Goal: Register for event/course

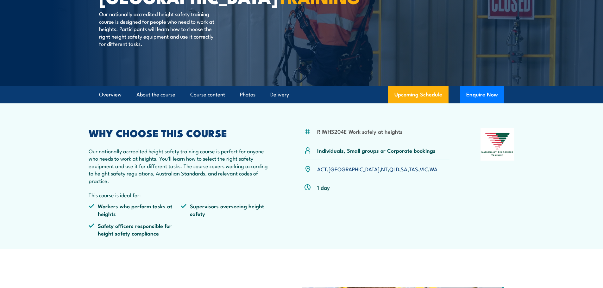
click at [430, 169] on link "WA" at bounding box center [434, 169] width 8 height 8
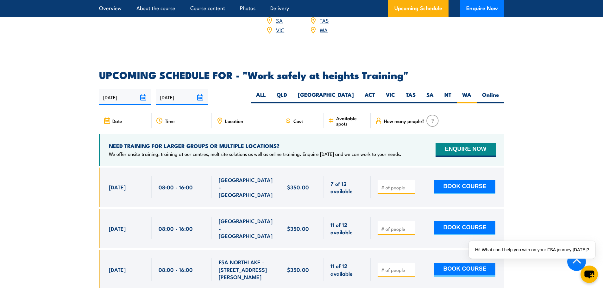
scroll to position [944, 0]
